Goal: Task Accomplishment & Management: Manage account settings

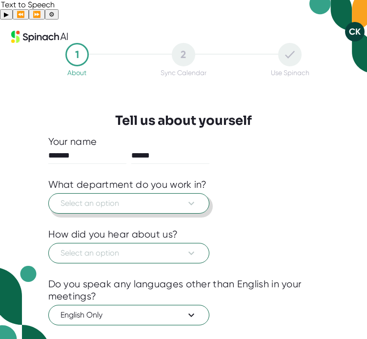
click at [137, 198] on span "Select an option" at bounding box center [129, 204] width 137 height 12
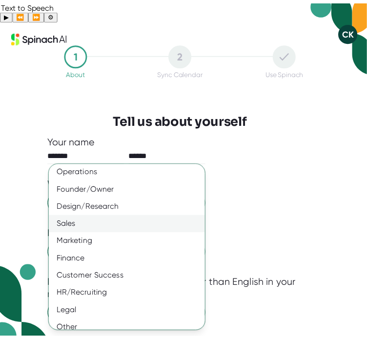
scroll to position [63, 0]
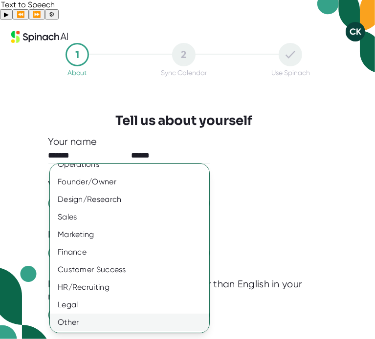
click at [94, 327] on div "Other" at bounding box center [133, 323] width 167 height 18
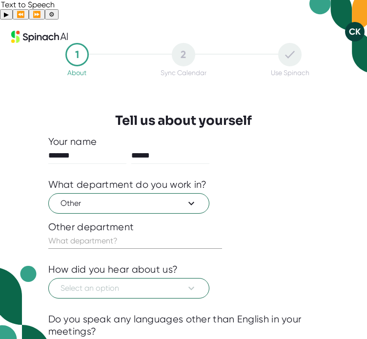
click at [94, 327] on div "Product Engineering Information Technology (IT) Operations Founder/Owner Design…" at bounding box center [183, 169] width 367 height 339
click at [91, 233] on input "text" at bounding box center [135, 241] width 174 height 16
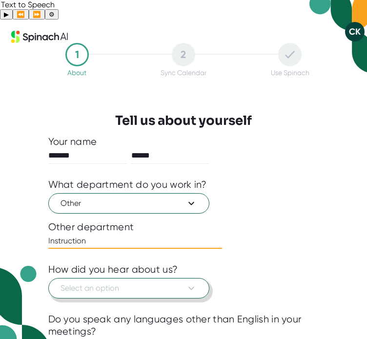
type input "Instruction"
click at [147, 283] on span "Select an option" at bounding box center [129, 289] width 137 height 12
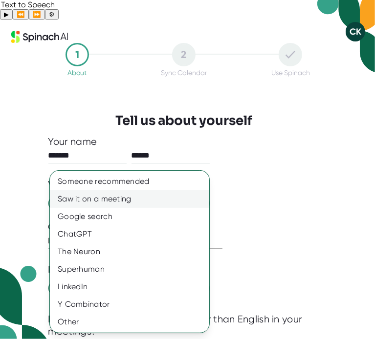
click at [126, 198] on div "Saw it on a meeting" at bounding box center [129, 199] width 159 height 18
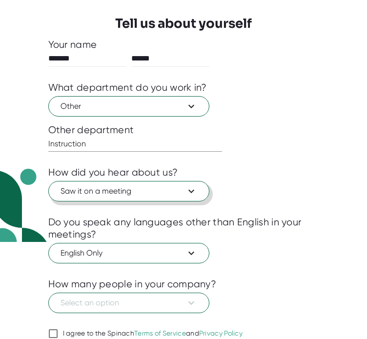
scroll to position [119, 0]
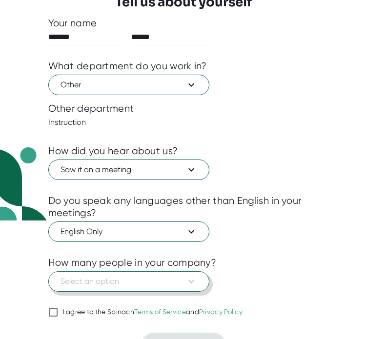
click at [172, 276] on span "Select an option" at bounding box center [129, 282] width 137 height 12
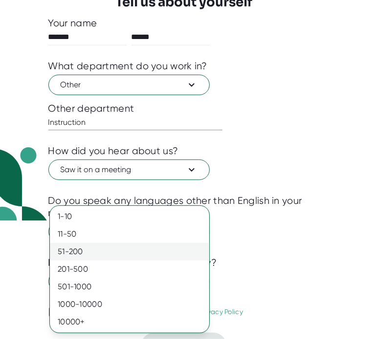
click at [150, 253] on div "51-200" at bounding box center [129, 252] width 159 height 18
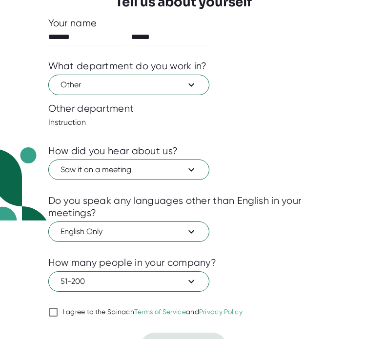
click at [51, 307] on input "I agree to the Spinach Terms of Service and Privacy Policy" at bounding box center [53, 313] width 10 height 12
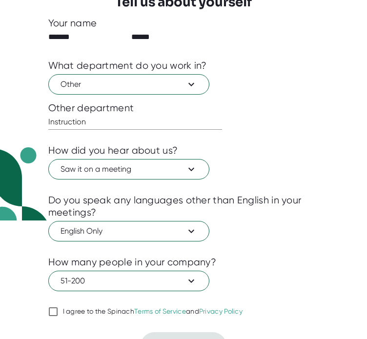
checkbox input "true"
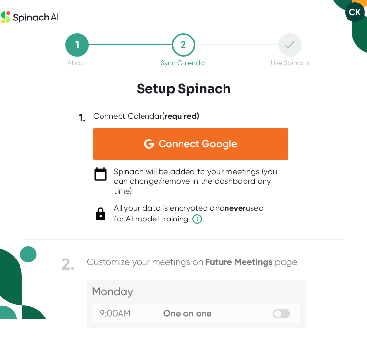
scroll to position [0, 0]
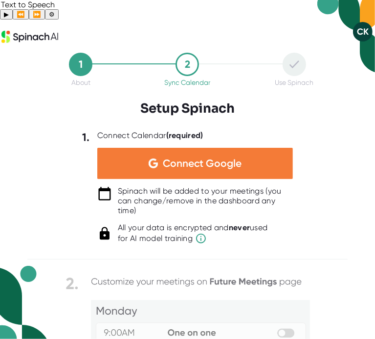
click at [257, 148] on div "Connect Google" at bounding box center [194, 163] width 195 height 31
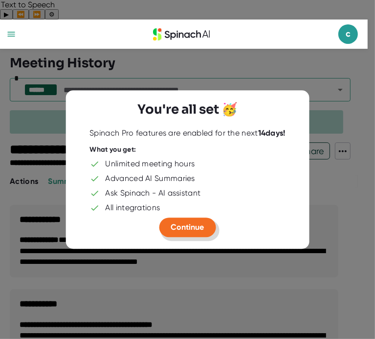
click at [188, 229] on span "Continue" at bounding box center [187, 227] width 33 height 9
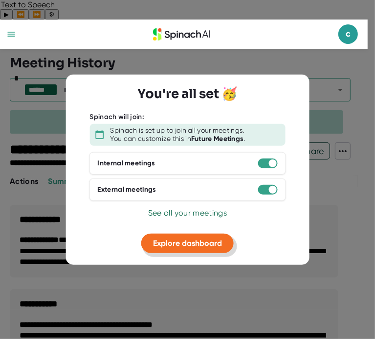
click at [189, 244] on span "Explore dashboard" at bounding box center [187, 242] width 69 height 9
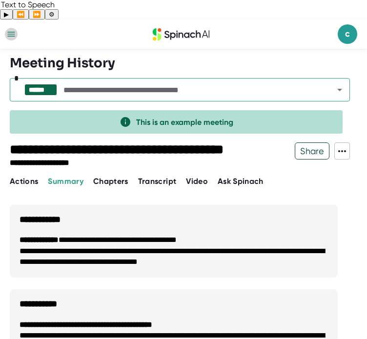
click at [10, 32] on icon "button" at bounding box center [11, 34] width 7 height 5
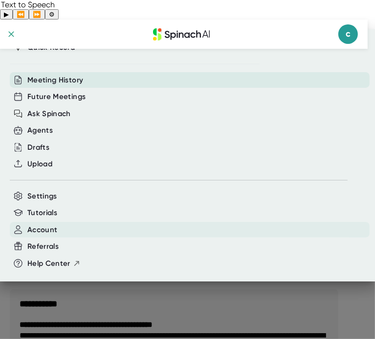
click at [43, 230] on span "Account" at bounding box center [42, 230] width 30 height 11
